Goal: Check status: Check status

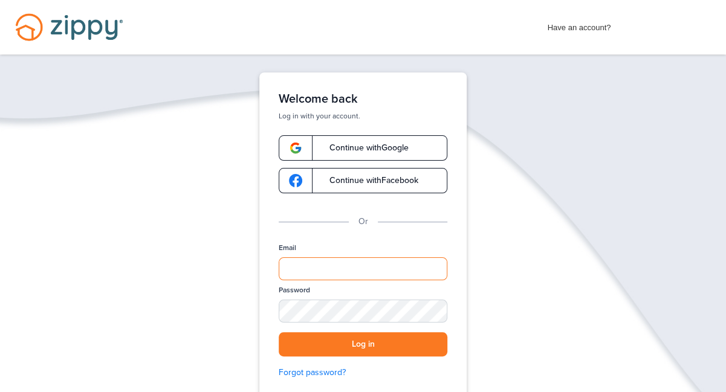
click at [357, 264] on input "Email" at bounding box center [363, 269] width 169 height 23
type input "**********"
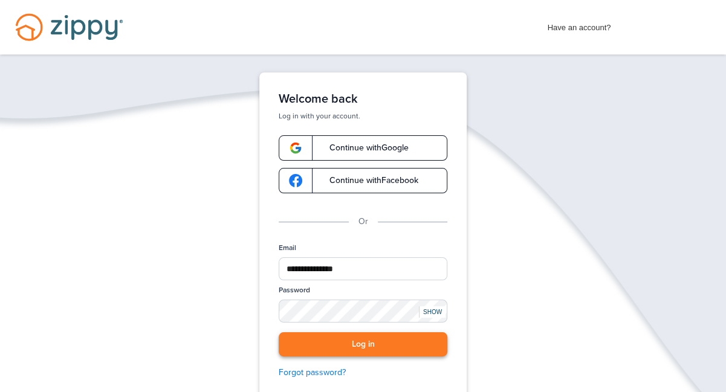
click at [361, 341] on button "Log in" at bounding box center [363, 345] width 169 height 25
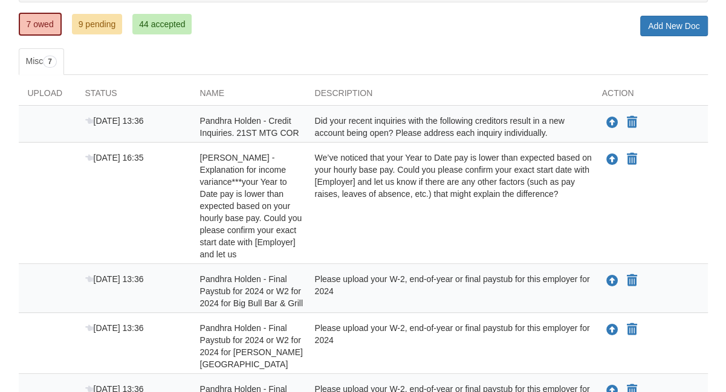
scroll to position [132, 0]
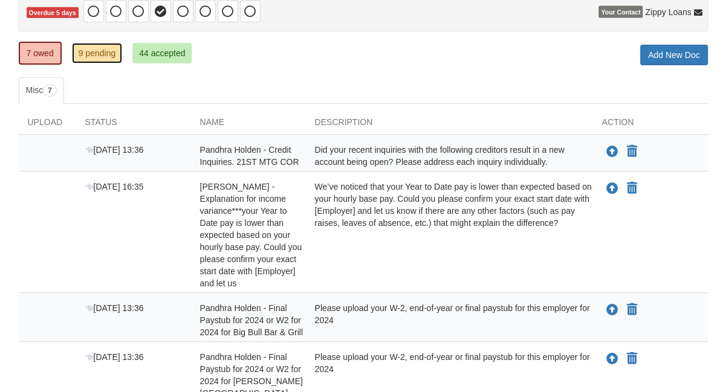
click at [103, 54] on link "9 pending" at bounding box center [97, 53] width 51 height 21
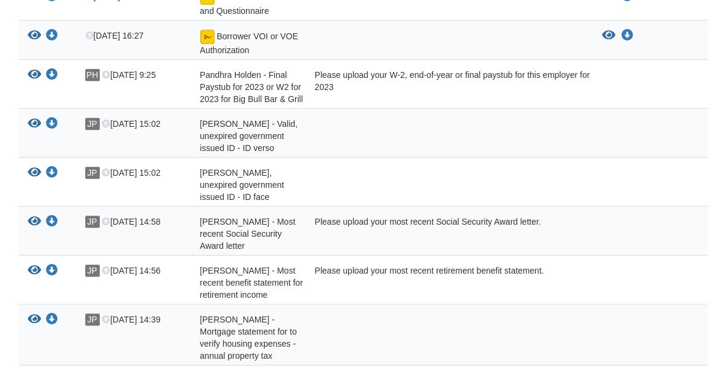
scroll to position [366, 0]
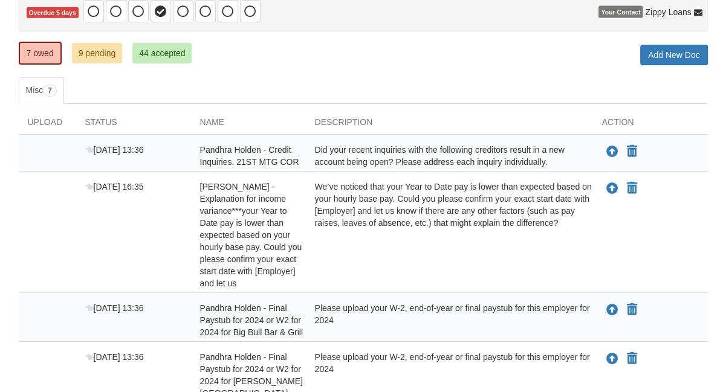
scroll to position [132, 0]
click at [95, 51] on link "9 pending" at bounding box center [97, 53] width 51 height 21
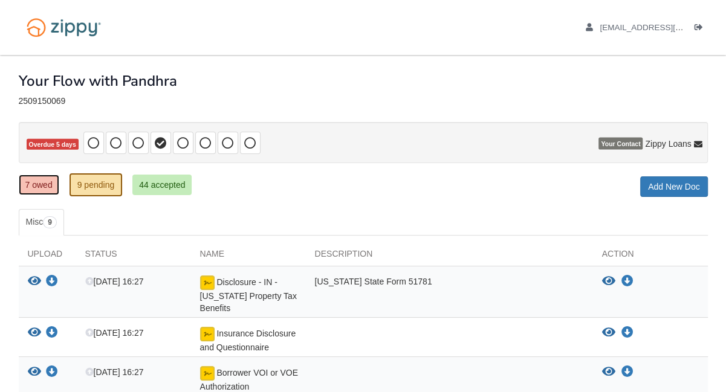
click at [35, 186] on link "7 owed" at bounding box center [39, 185] width 41 height 21
